Goal: Task Accomplishment & Management: Use online tool/utility

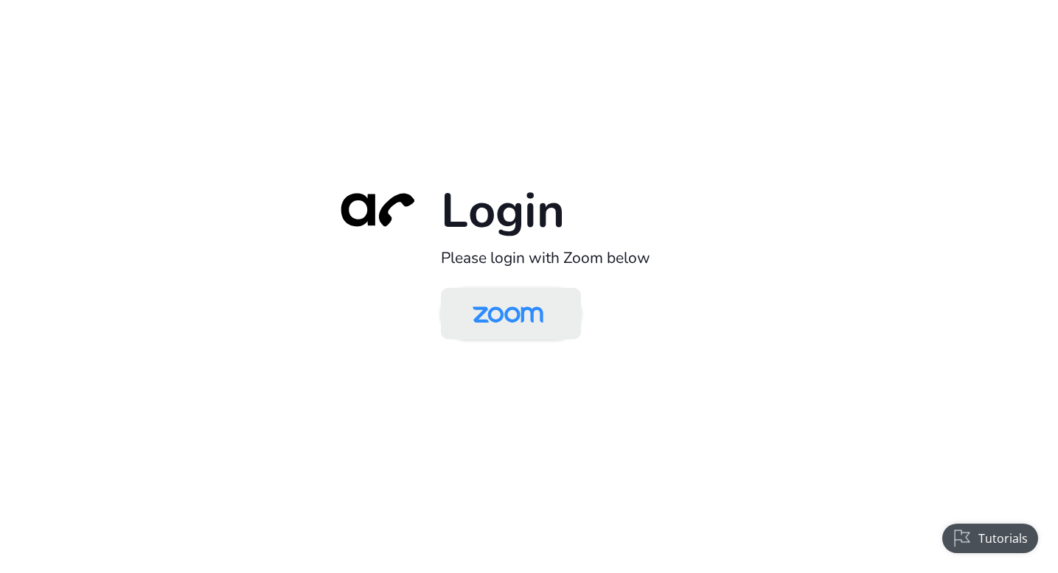
click at [531, 307] on img at bounding box center [508, 315] width 102 height 48
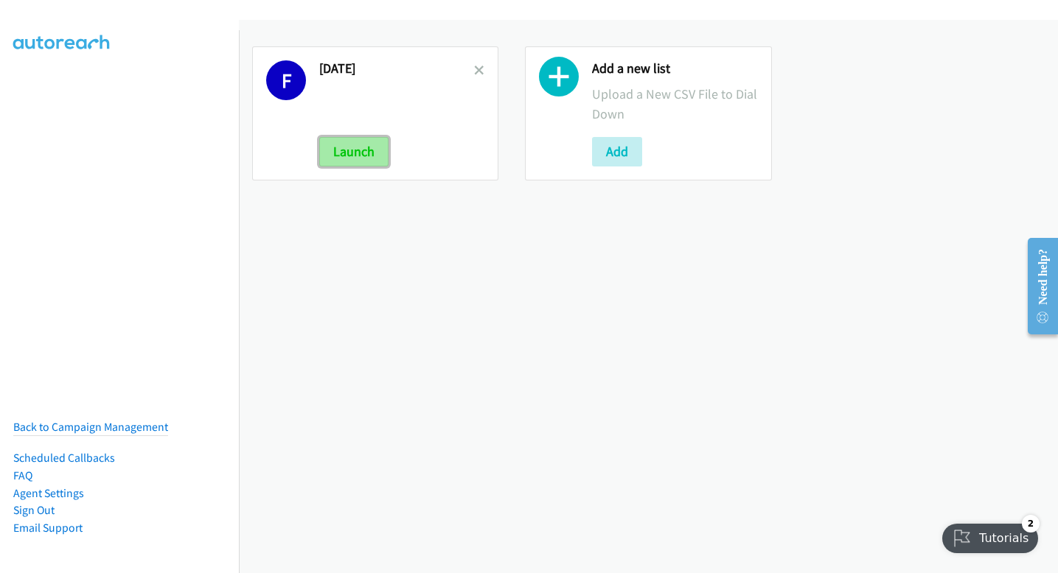
click at [346, 156] on button "Launch" at bounding box center [353, 151] width 69 height 29
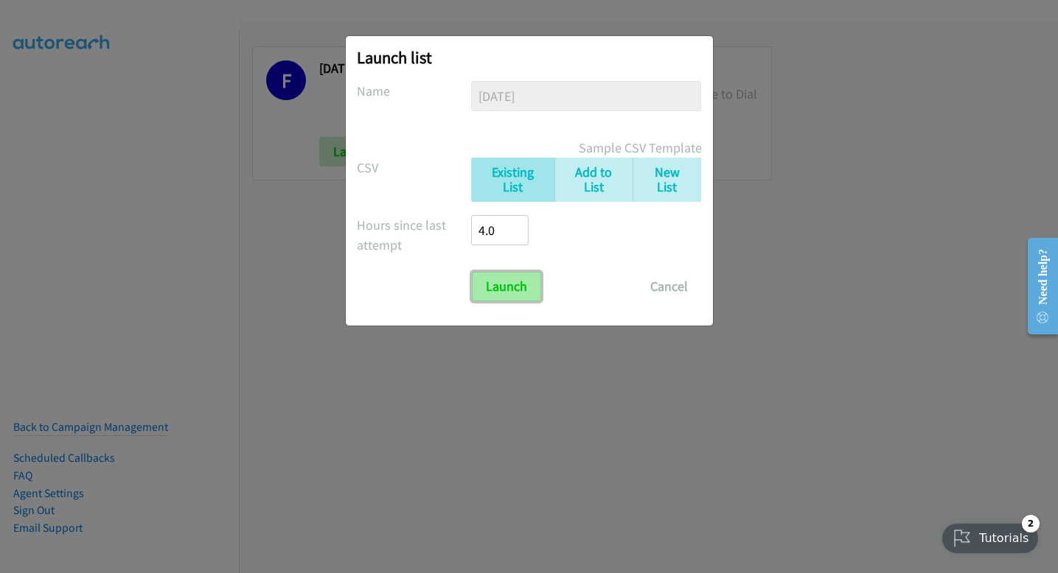
click at [493, 282] on input "Launch" at bounding box center [506, 286] width 69 height 29
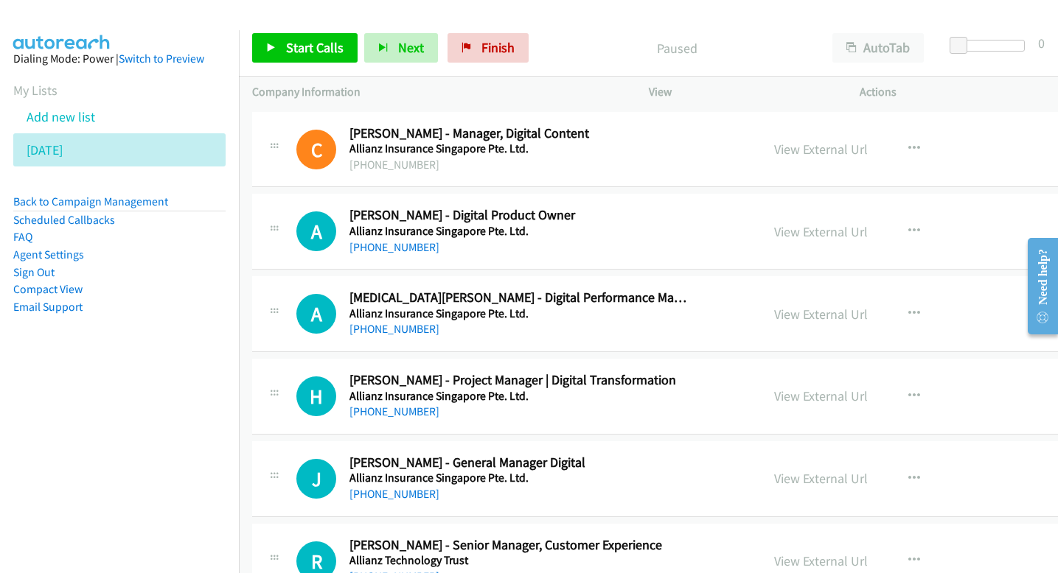
scroll to position [6146, 0]
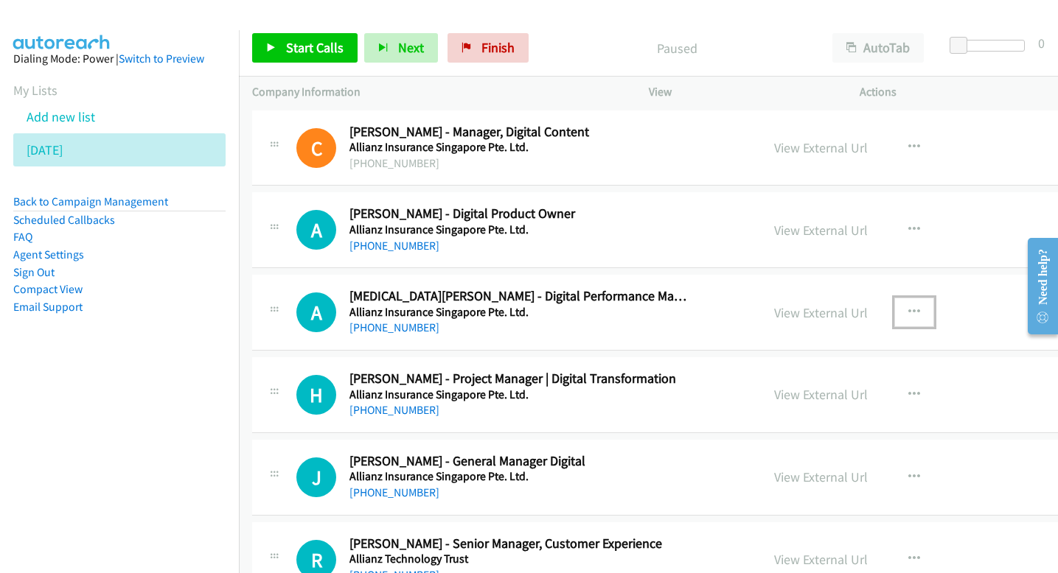
click at [894, 310] on button "button" at bounding box center [914, 312] width 40 height 29
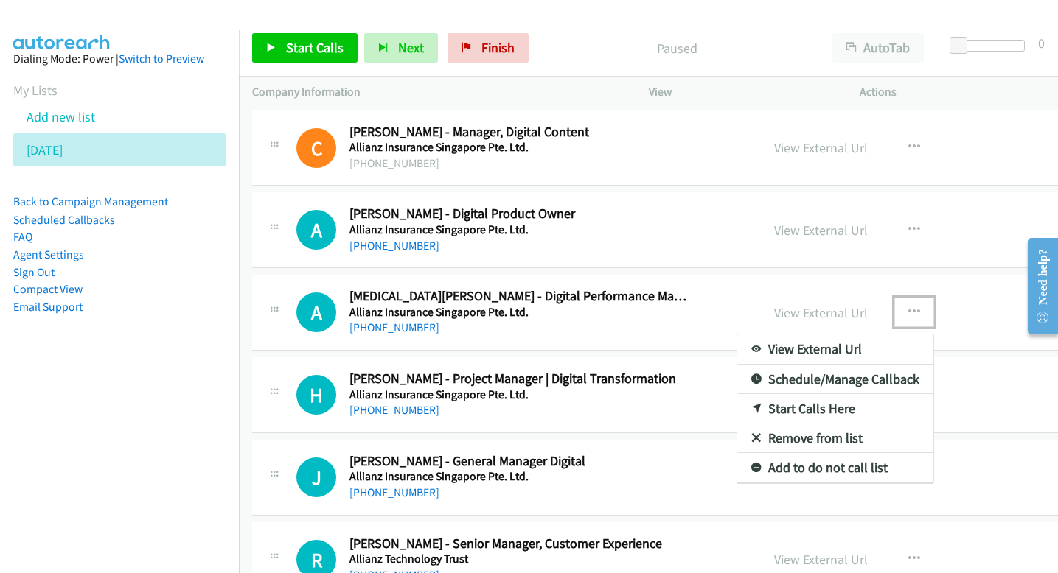
click at [756, 405] on link "Start Calls Here" at bounding box center [835, 408] width 196 height 29
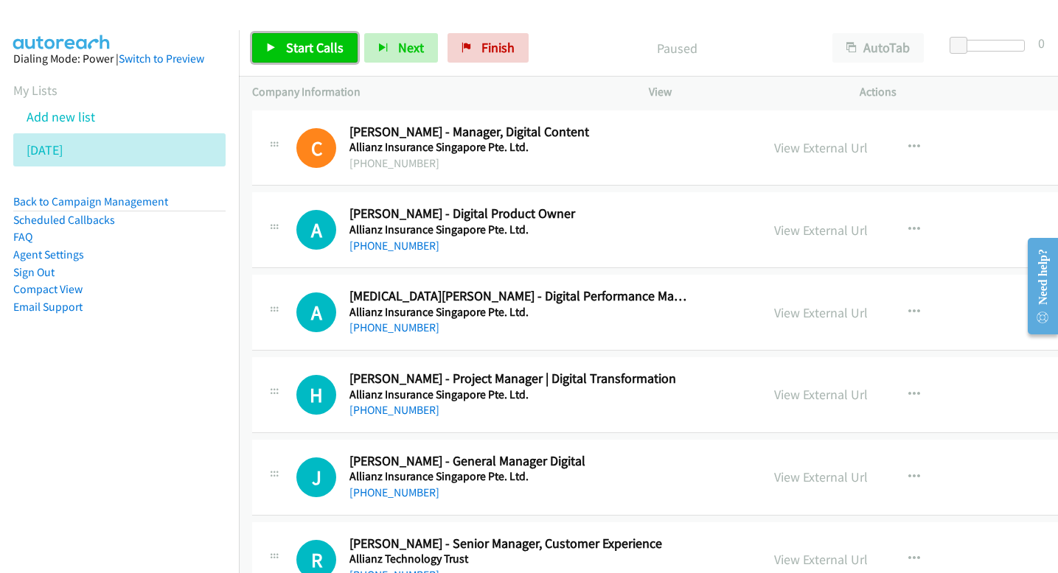
click at [280, 58] on link "Start Calls" at bounding box center [304, 47] width 105 height 29
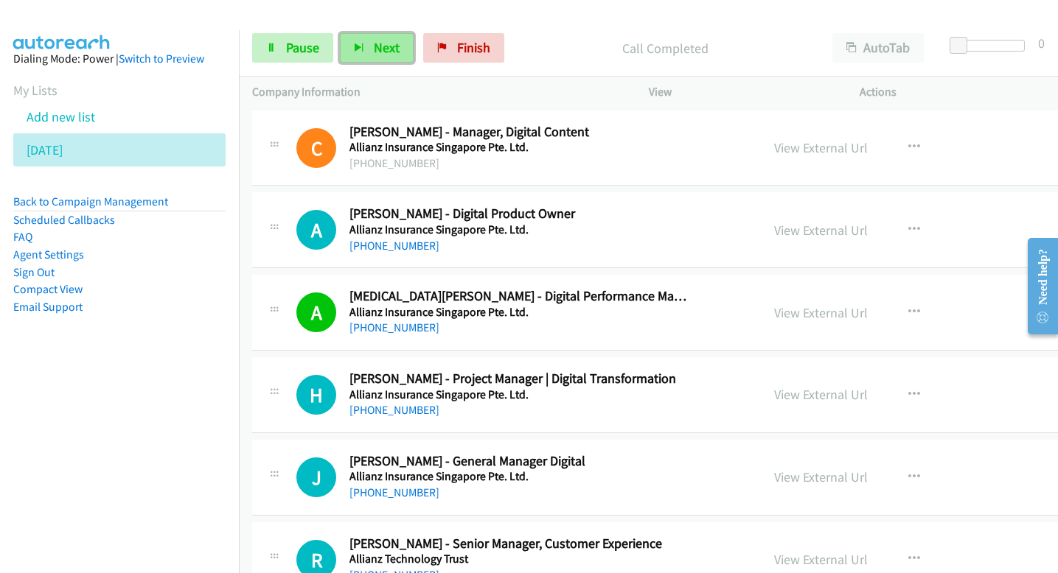
click at [385, 44] on span "Next" at bounding box center [387, 47] width 26 height 17
click at [391, 46] on span "Next" at bounding box center [387, 47] width 26 height 17
click at [391, 43] on span "Next" at bounding box center [387, 47] width 26 height 17
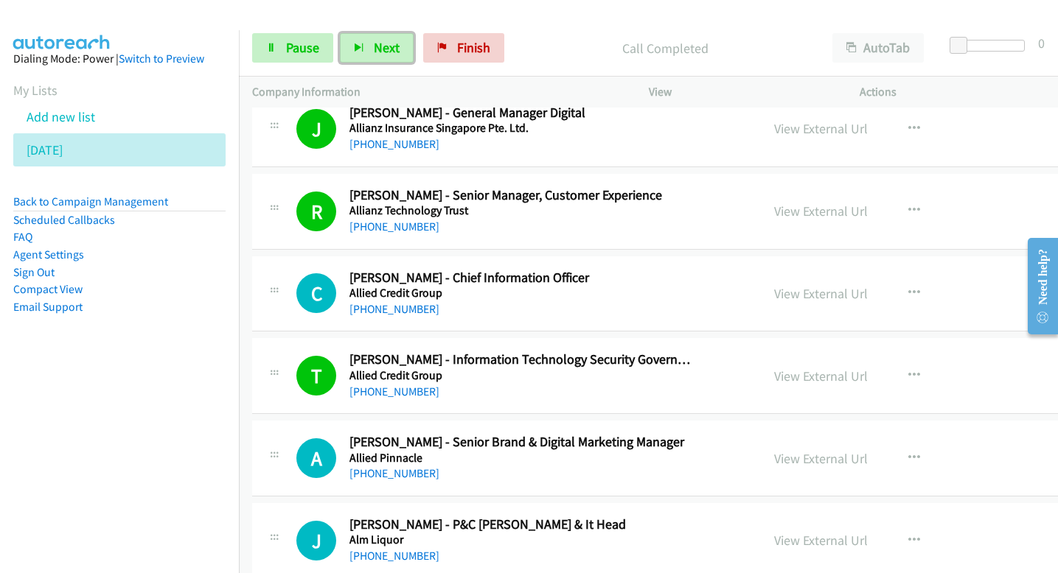
scroll to position [6499, 0]
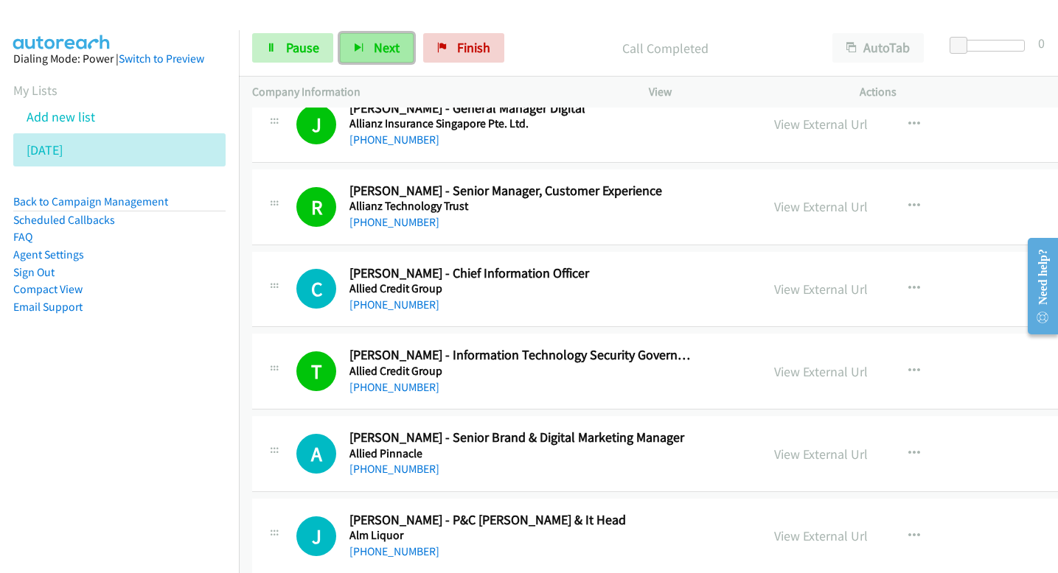
click at [374, 48] on span "Next" at bounding box center [387, 47] width 26 height 17
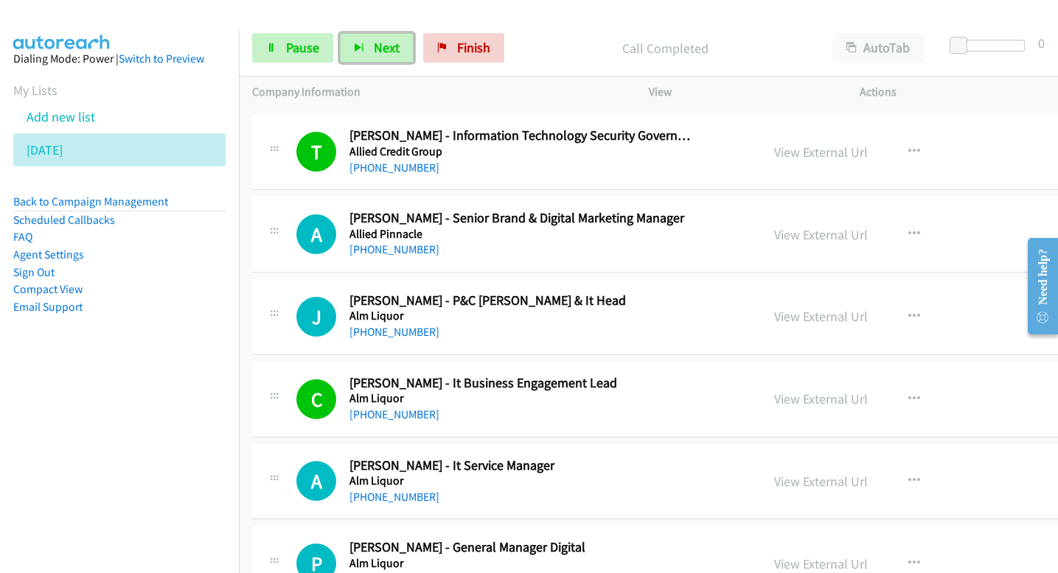
scroll to position [6753, 0]
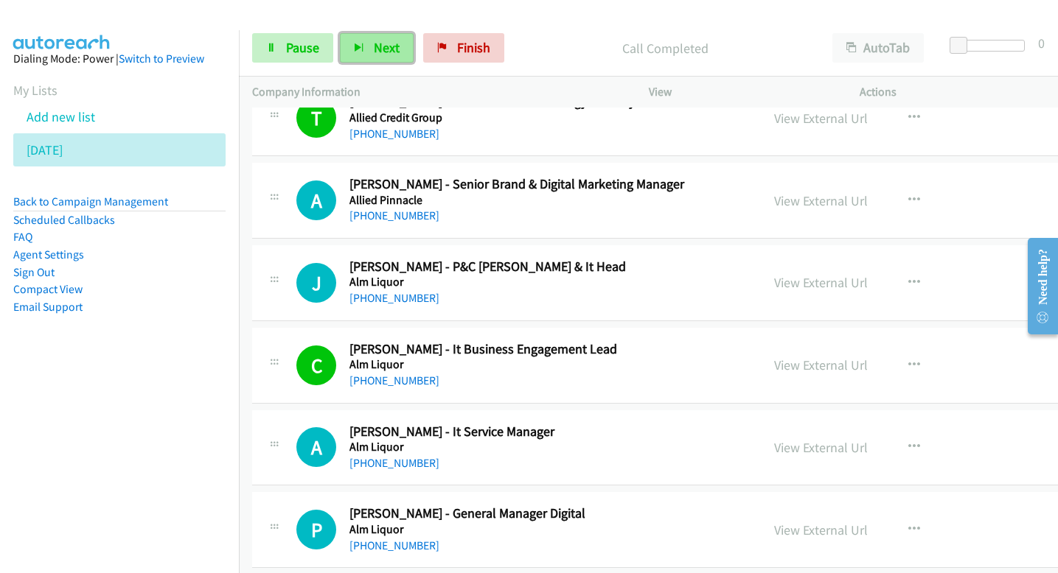
click at [389, 49] on span "Next" at bounding box center [387, 47] width 26 height 17
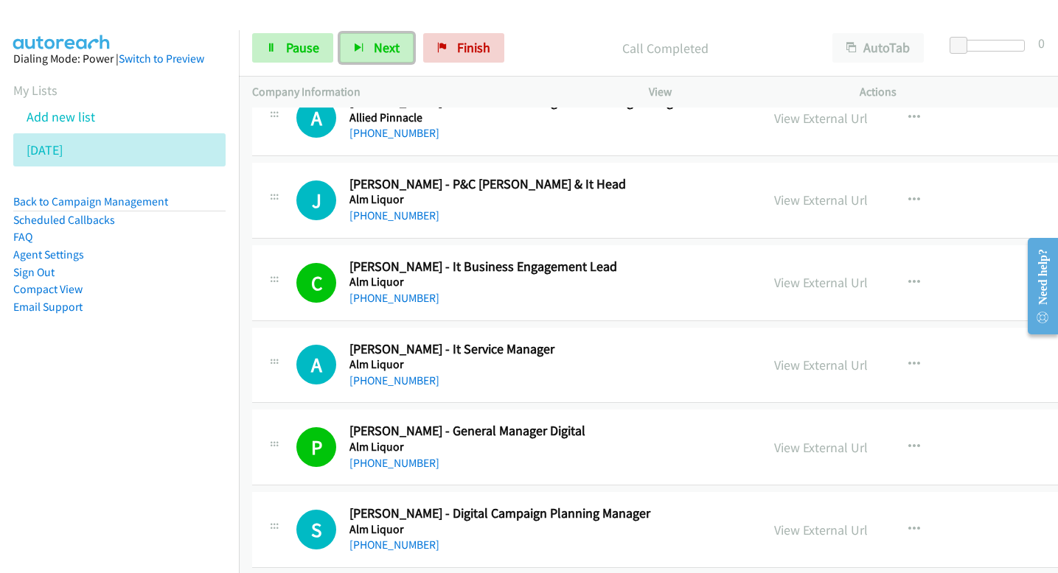
scroll to position [6886, 0]
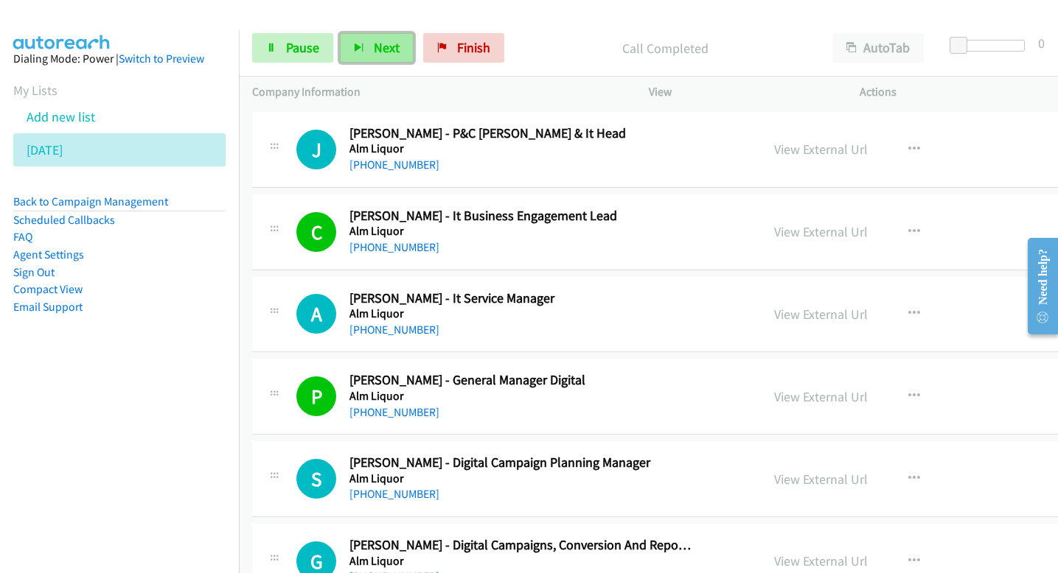
click at [370, 40] on button "Next" at bounding box center [377, 47] width 74 height 29
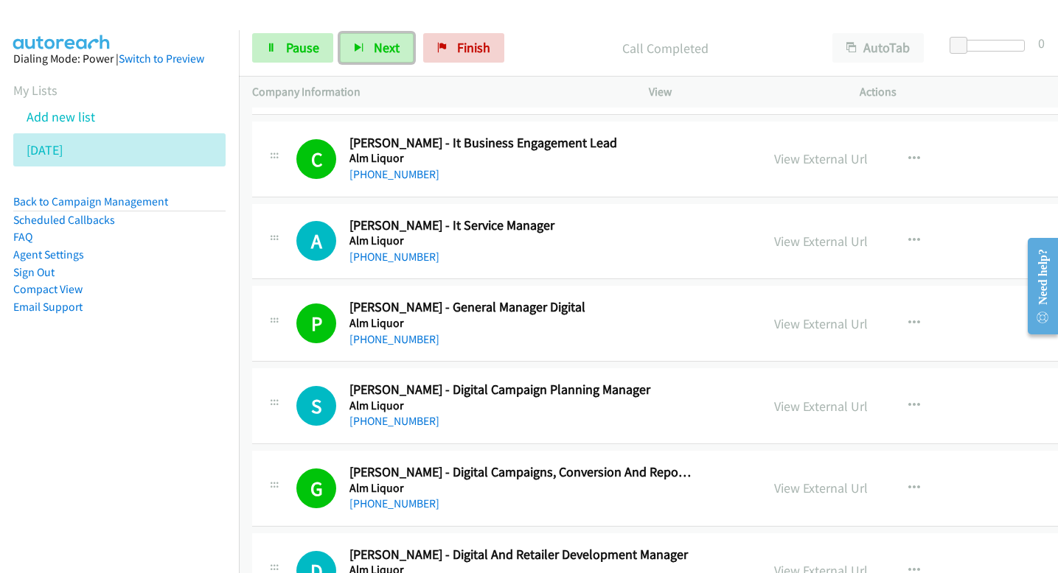
scroll to position [6962, 0]
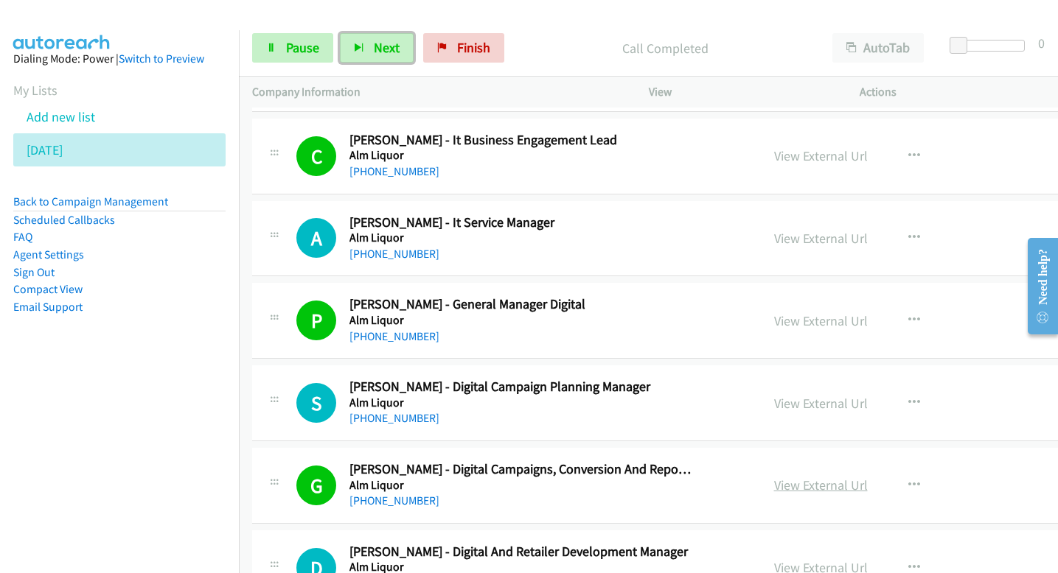
click at [795, 485] on link "View External Url" at bounding box center [821, 485] width 94 height 17
click at [375, 49] on span "Next" at bounding box center [387, 47] width 26 height 17
click at [397, 59] on button "Next" at bounding box center [377, 47] width 74 height 29
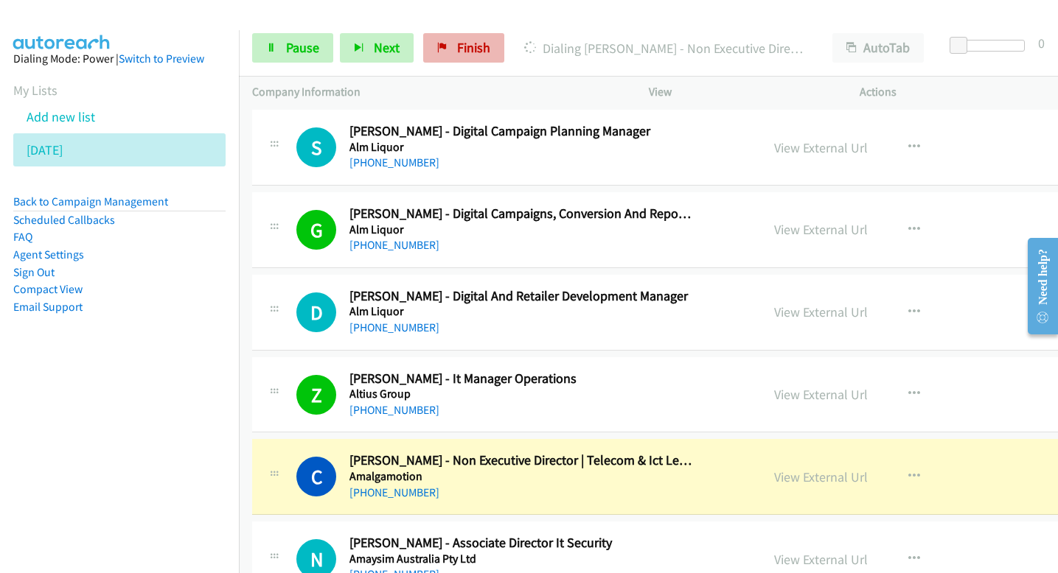
scroll to position [7184, 0]
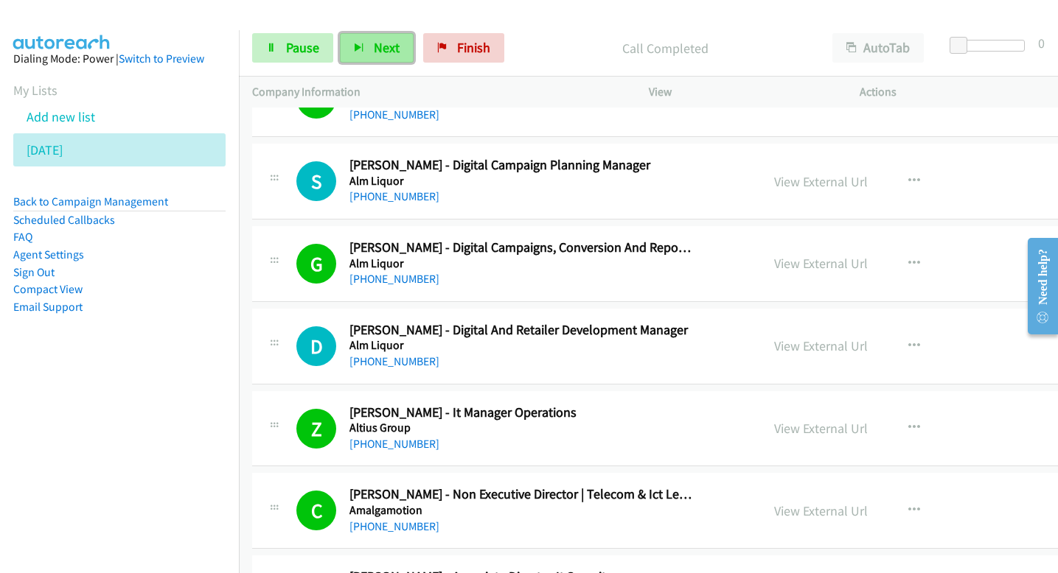
click at [391, 49] on span "Next" at bounding box center [387, 47] width 26 height 17
click at [399, 41] on button "Next" at bounding box center [377, 47] width 74 height 29
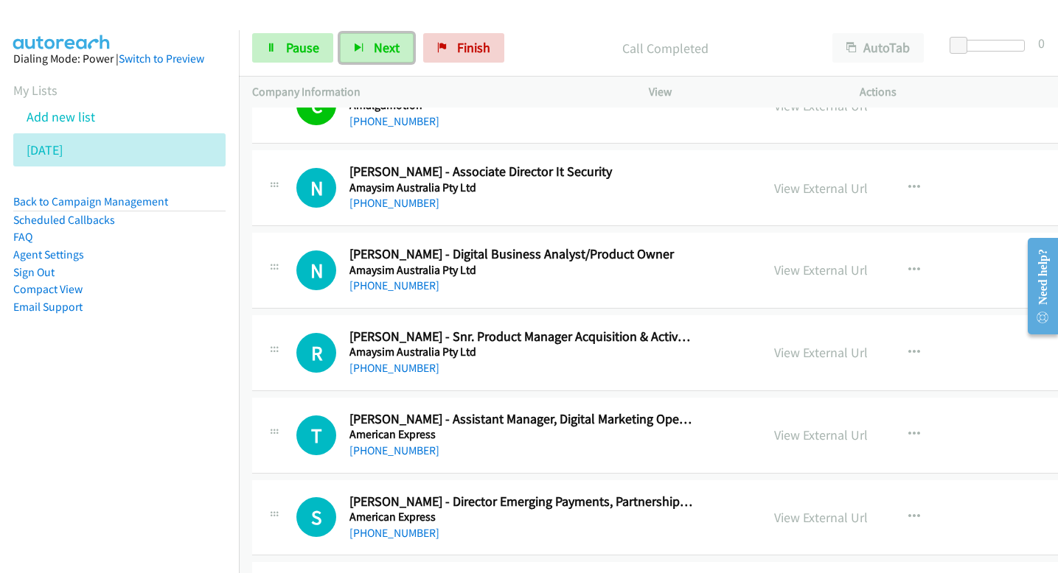
scroll to position [7593, 0]
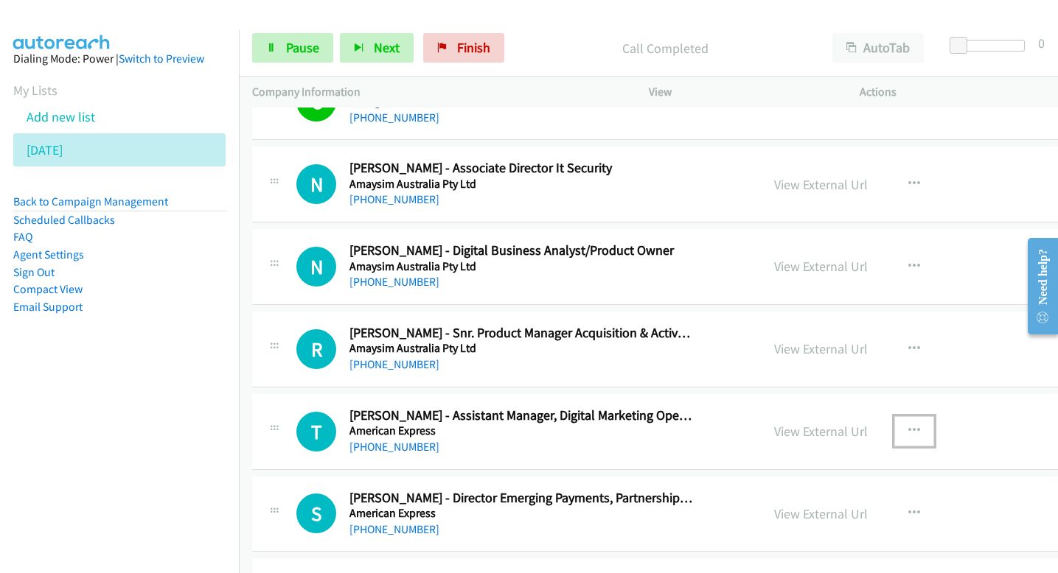
click at [908, 433] on icon "button" at bounding box center [914, 431] width 12 height 12
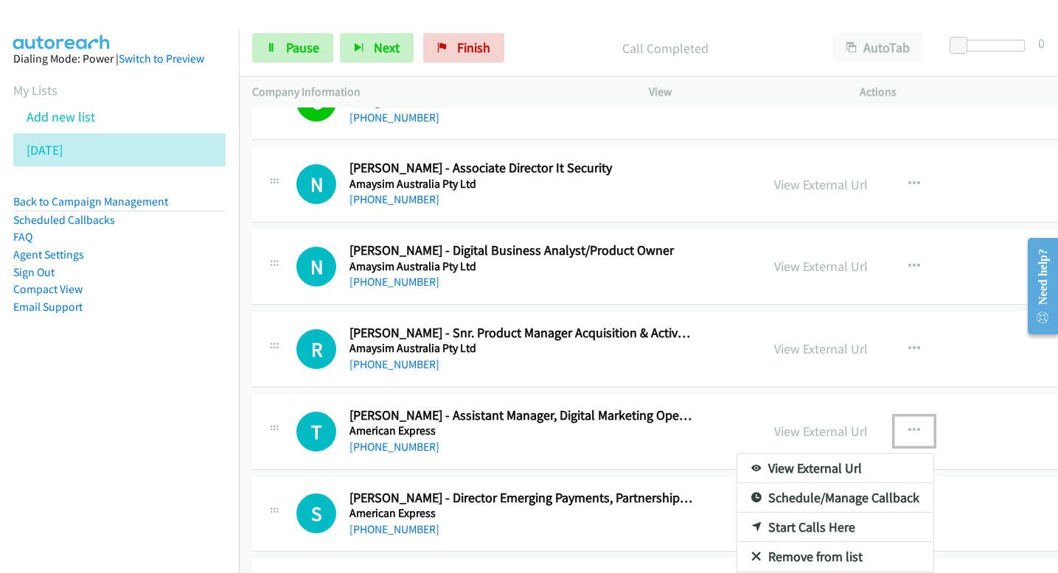
click at [770, 526] on link "Start Calls Here" at bounding box center [835, 527] width 196 height 29
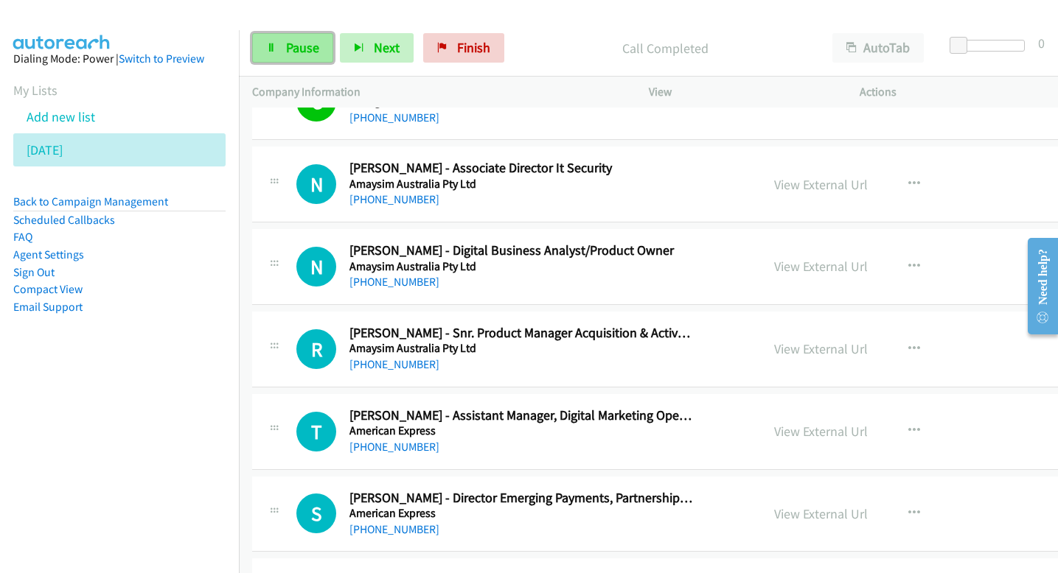
click at [313, 51] on span "Pause" at bounding box center [302, 47] width 33 height 17
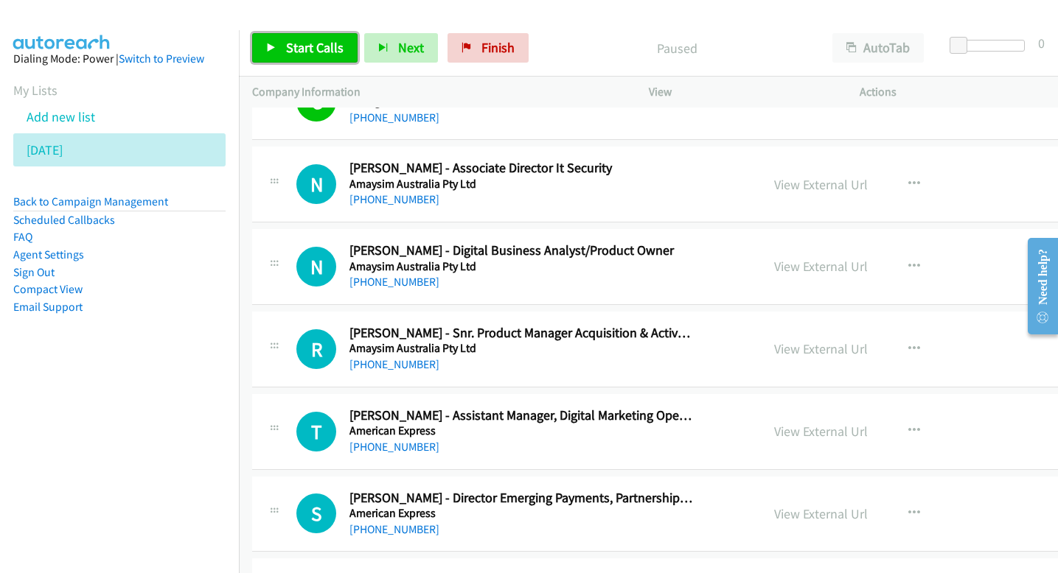
click at [313, 51] on span "Start Calls" at bounding box center [314, 47] width 57 height 17
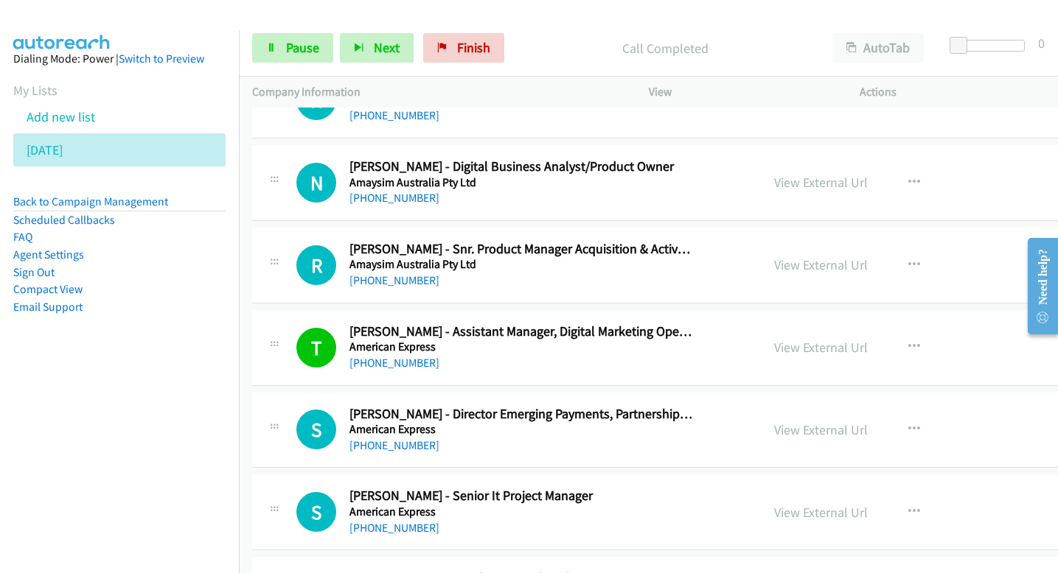
scroll to position [7705, 0]
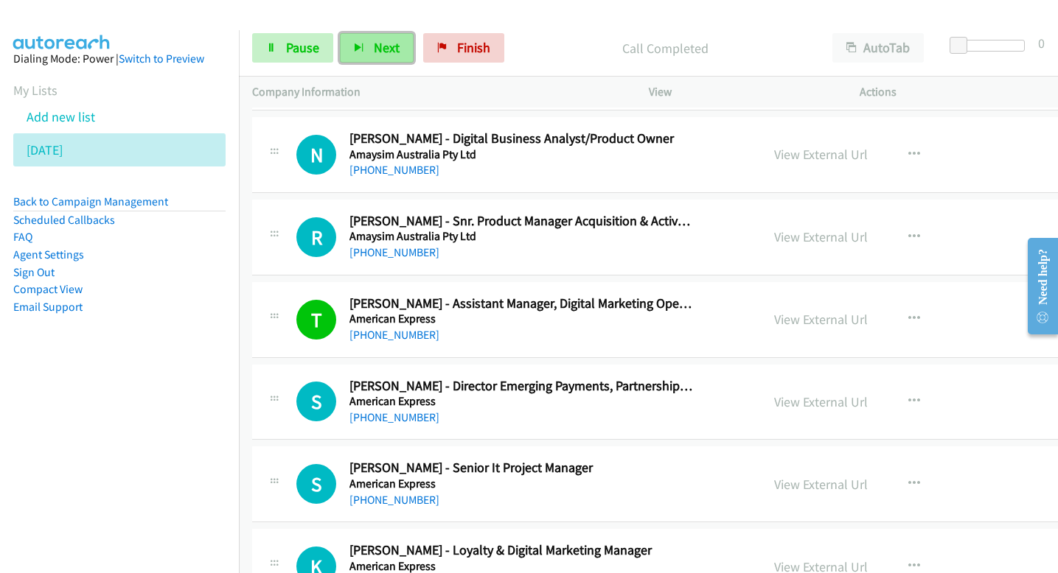
click at [389, 48] on span "Next" at bounding box center [387, 47] width 26 height 17
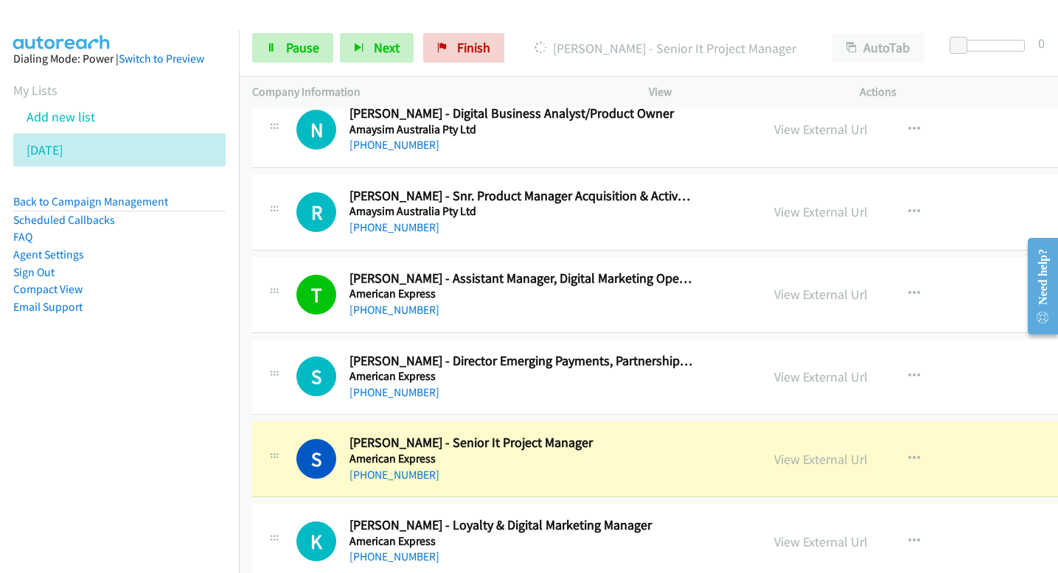
scroll to position [7731, 0]
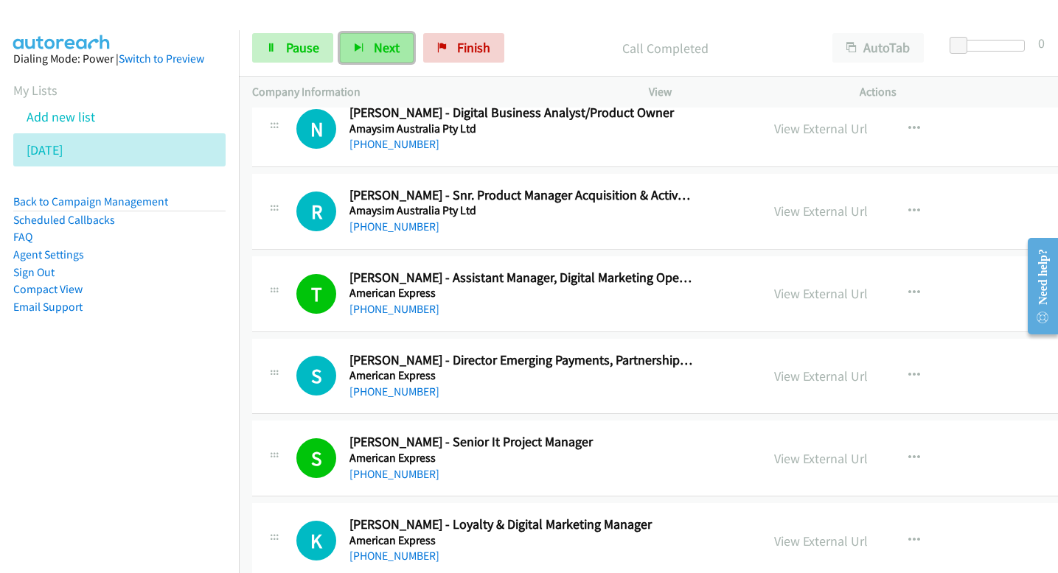
click at [400, 53] on button "Next" at bounding box center [377, 47] width 74 height 29
click at [371, 49] on button "Next" at bounding box center [377, 47] width 74 height 29
click at [392, 54] on span "Next" at bounding box center [387, 47] width 26 height 17
click at [388, 39] on span "Next" at bounding box center [387, 47] width 26 height 17
click at [396, 39] on span "Next" at bounding box center [387, 47] width 26 height 17
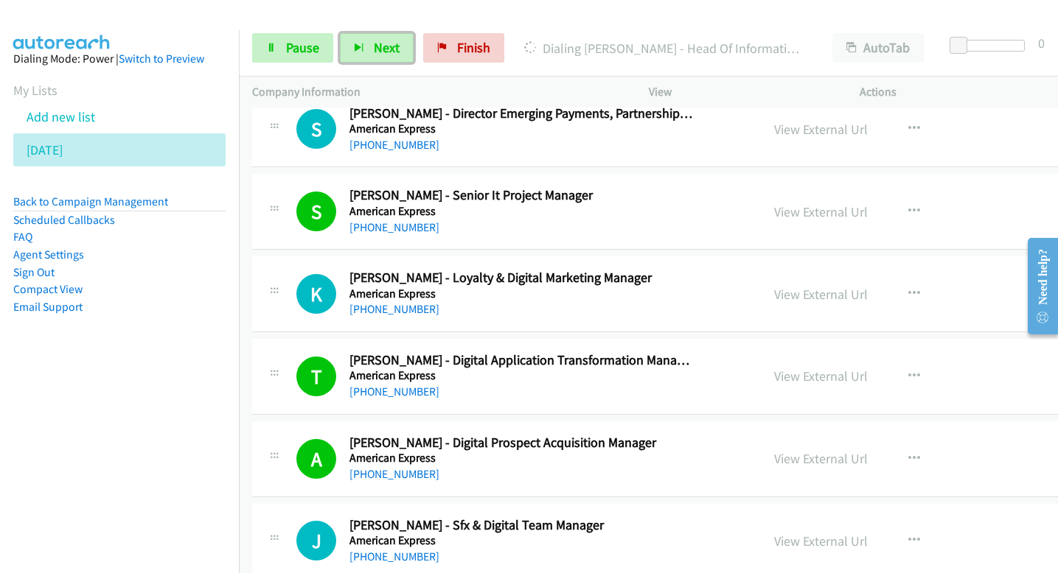
scroll to position [7985, 0]
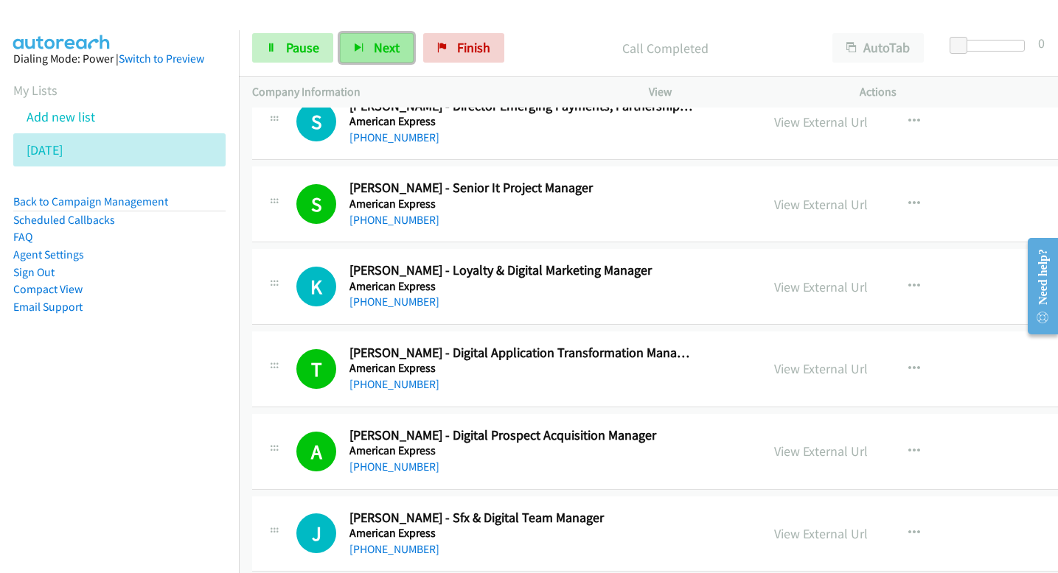
click at [397, 52] on button "Next" at bounding box center [377, 47] width 74 height 29
click at [377, 51] on span "Next" at bounding box center [387, 47] width 26 height 17
click at [388, 55] on span "Next" at bounding box center [387, 47] width 26 height 17
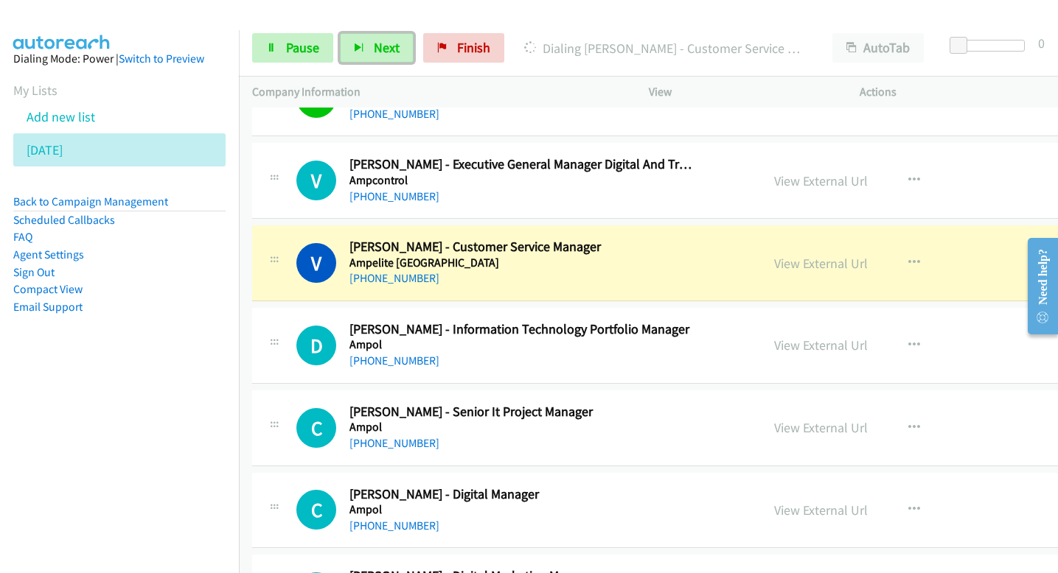
scroll to position [9326, 0]
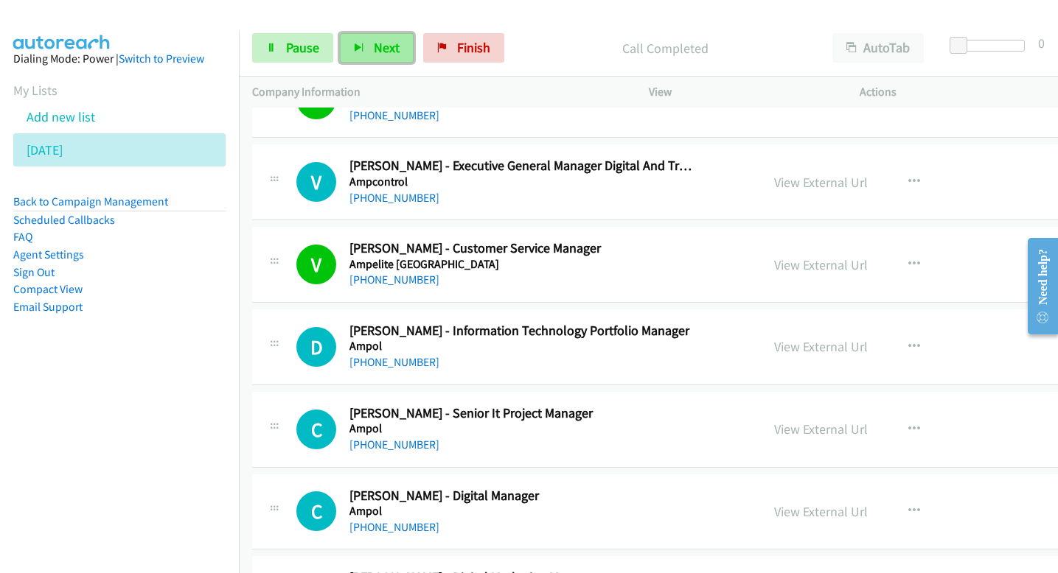
click at [378, 51] on span "Next" at bounding box center [387, 47] width 26 height 17
